Goal: Information Seeking & Learning: Learn about a topic

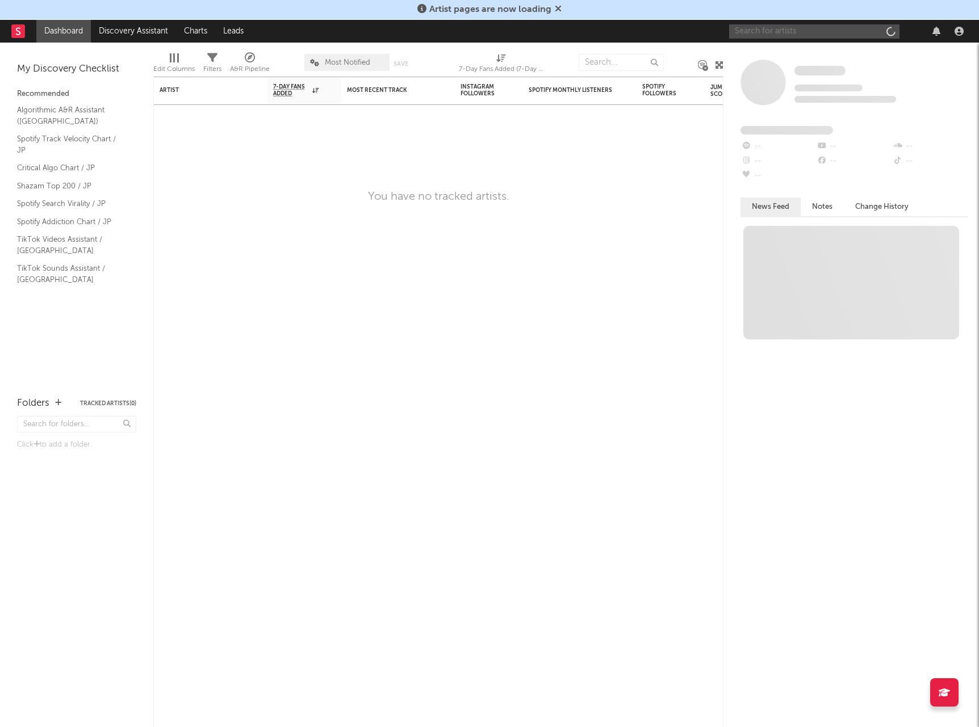
click at [792, 27] on input "text" at bounding box center [814, 31] width 170 height 14
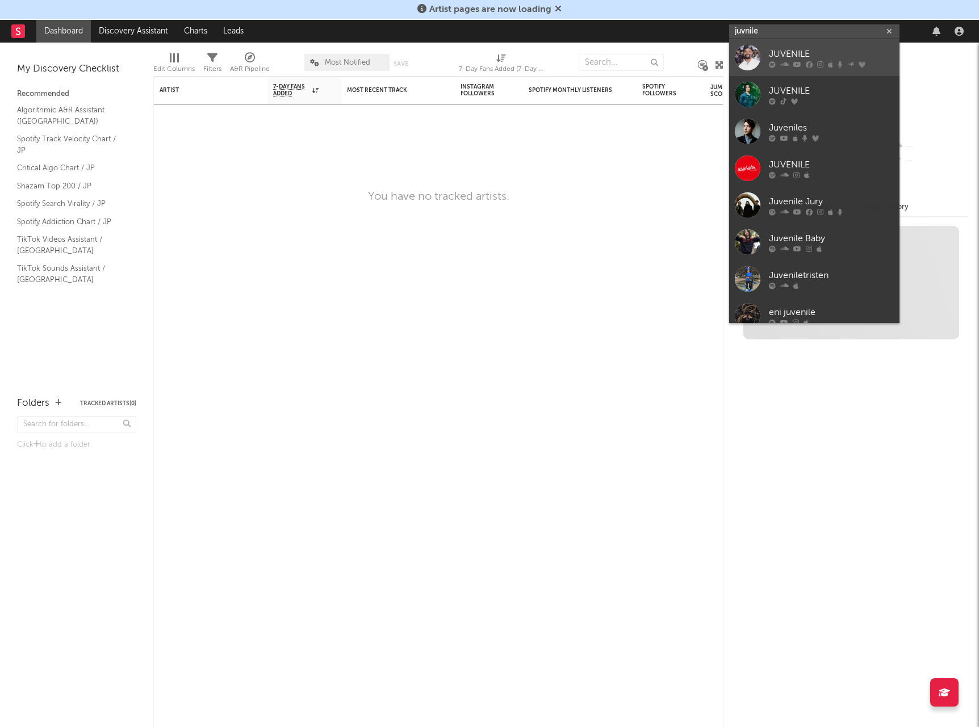
type input "juvnile"
click at [749, 54] on div at bounding box center [748, 58] width 26 height 26
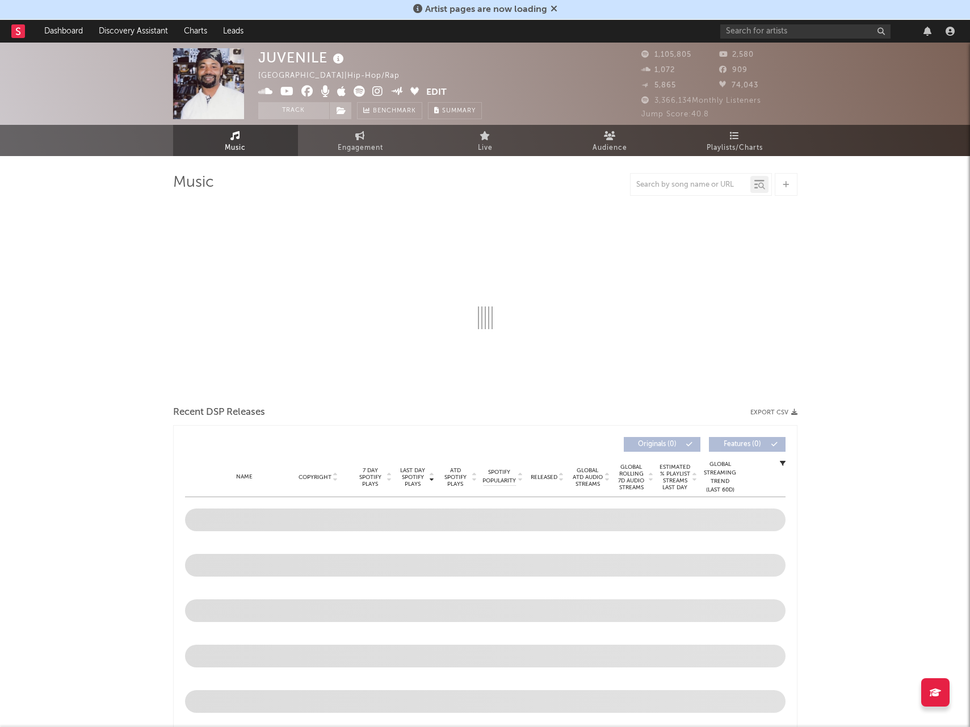
select select "6m"
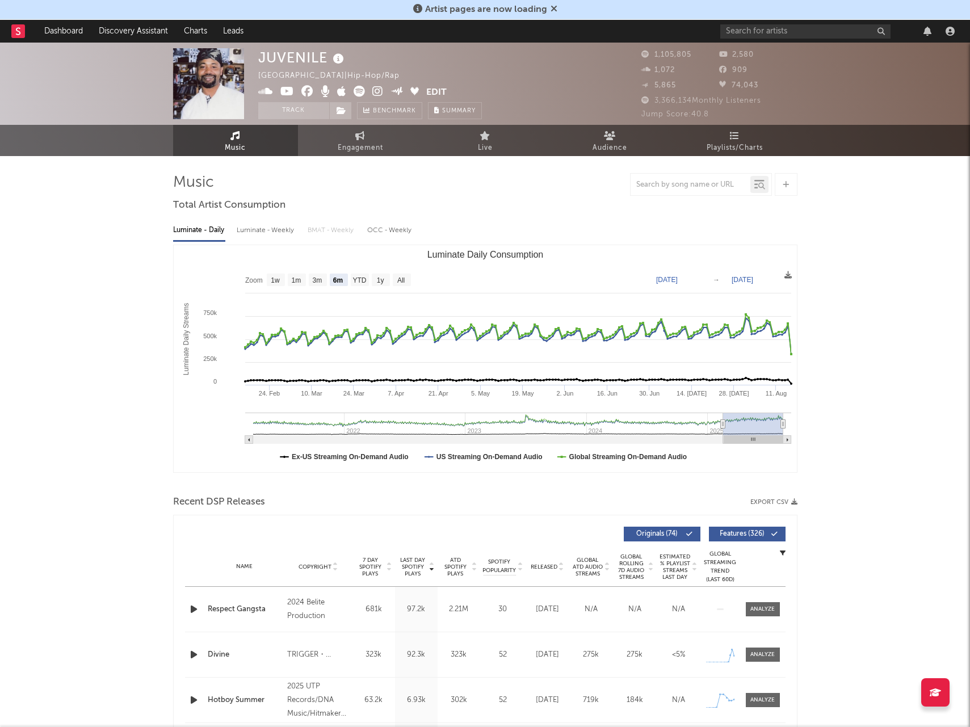
click at [337, 59] on icon at bounding box center [338, 59] width 16 height 16
click at [345, 64] on icon at bounding box center [338, 59] width 16 height 16
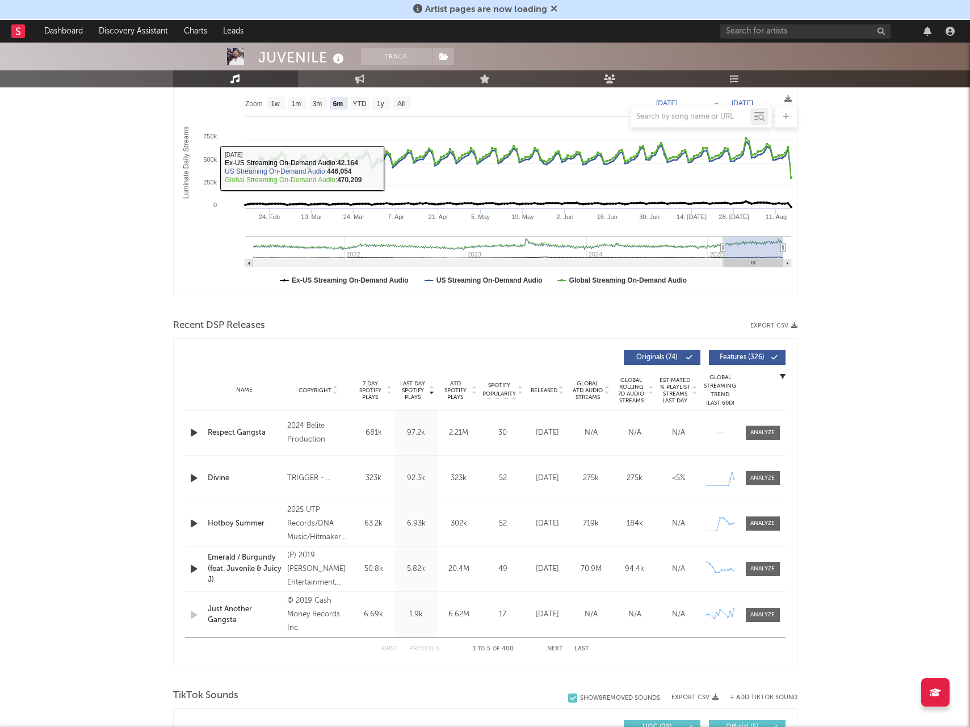
scroll to position [227, 0]
